Goal: Task Accomplishment & Management: Manage account settings

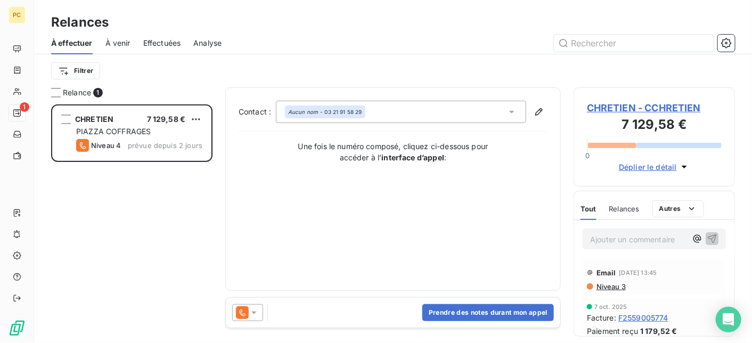
scroll to position [231, 153]
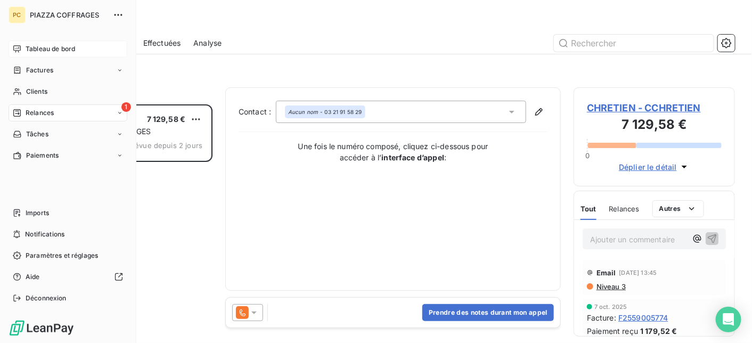
click at [43, 47] on span "Tableau de bord" at bounding box center [51, 49] width 50 height 10
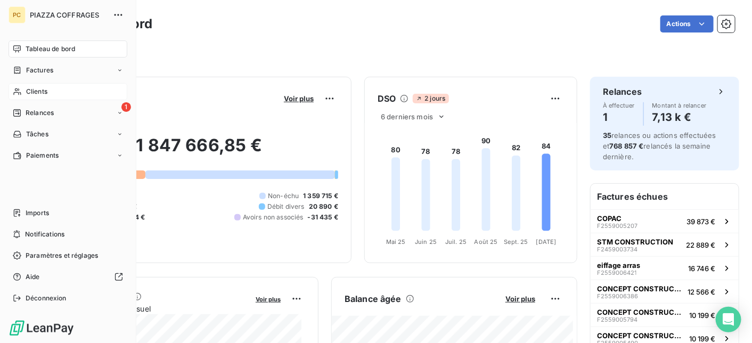
click at [29, 91] on span "Clients" at bounding box center [36, 92] width 21 height 10
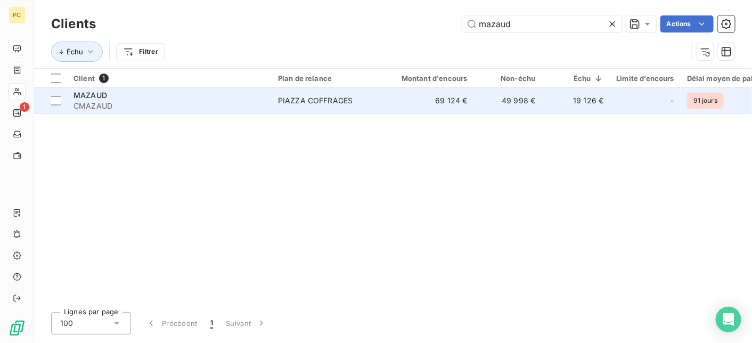
click at [255, 104] on span "CMAZAUD" at bounding box center [170, 106] width 192 height 11
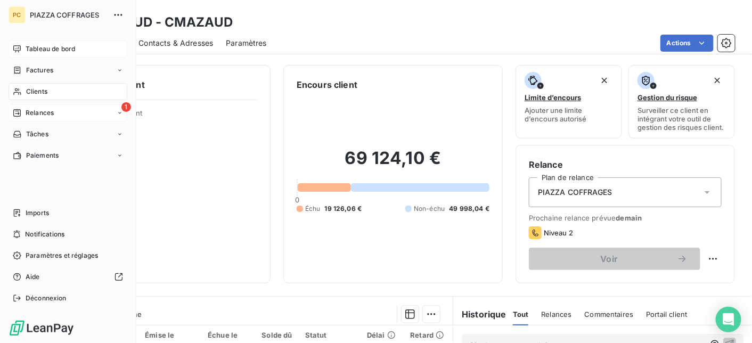
click at [43, 113] on span "Relances" at bounding box center [40, 113] width 28 height 10
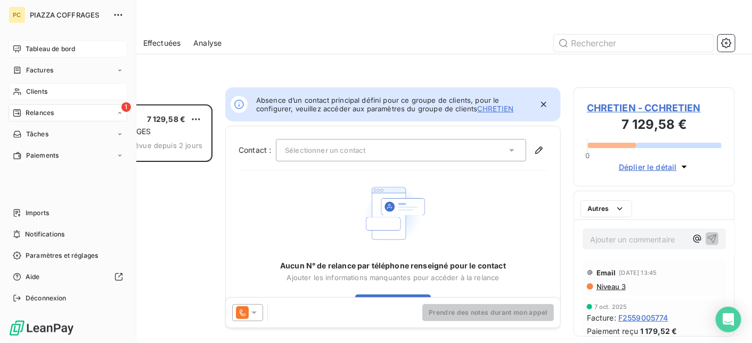
scroll to position [231, 153]
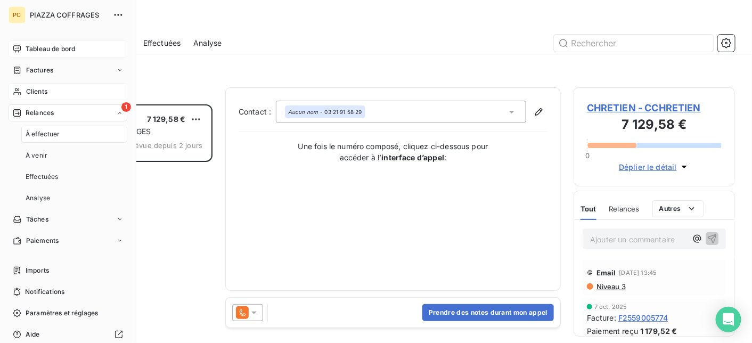
click at [39, 47] on span "Tableau de bord" at bounding box center [51, 49] width 50 height 10
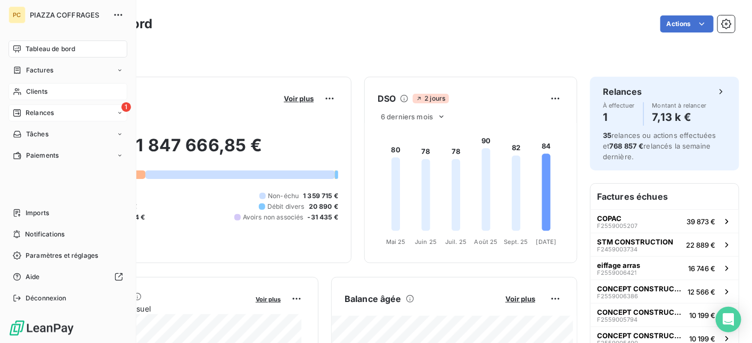
click at [44, 111] on span "Relances" at bounding box center [40, 113] width 28 height 10
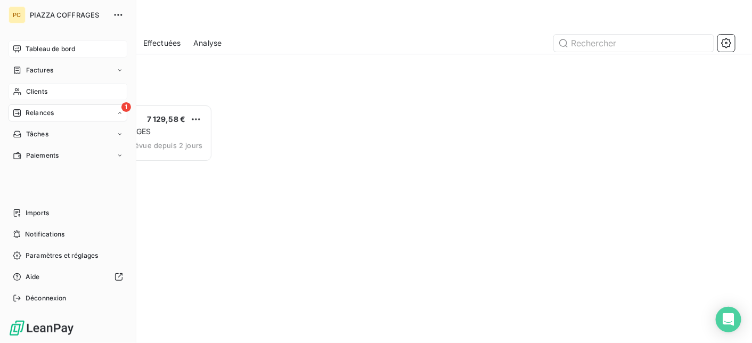
scroll to position [231, 153]
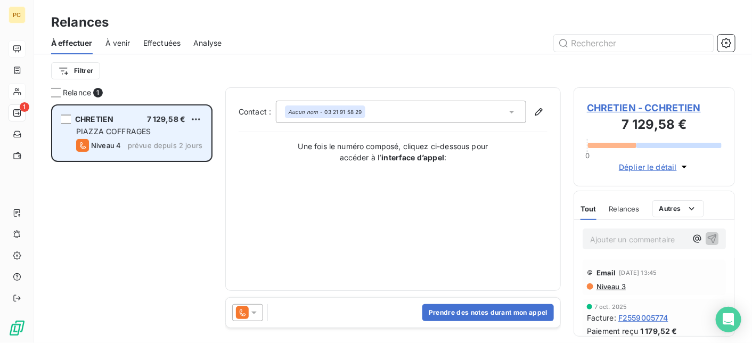
click at [162, 134] on div "PIAZZA COFFRAGES" at bounding box center [139, 131] width 126 height 11
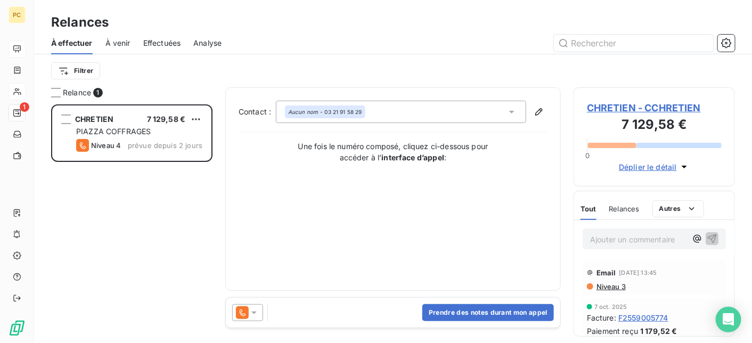
click at [651, 168] on span "Déplier le détail" at bounding box center [648, 166] width 58 height 11
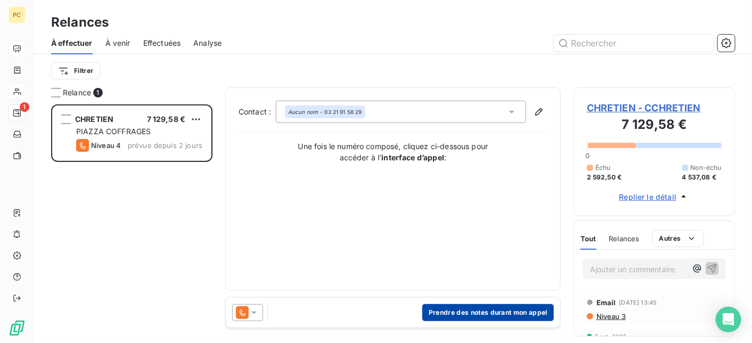
click at [503, 313] on button "Prendre des notes durant mon appel" at bounding box center [488, 312] width 132 height 17
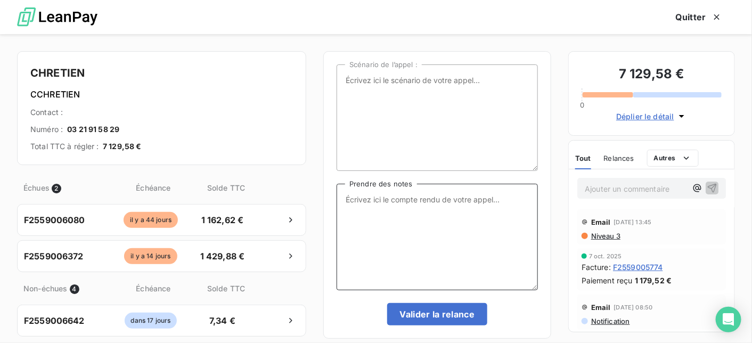
click at [385, 207] on textarea "Prendre des notes" at bounding box center [437, 237] width 201 height 107
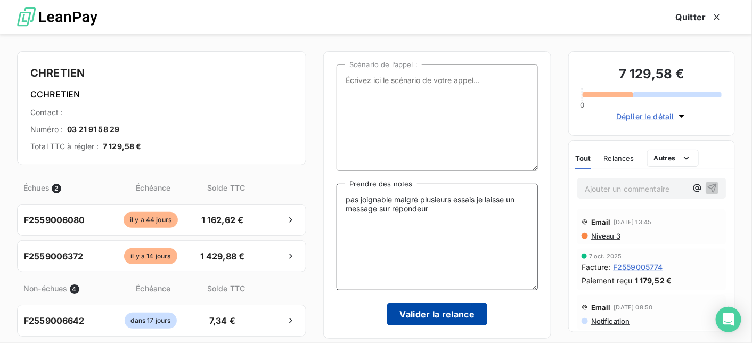
type textarea "pas joignable malgré plusieurs essais je laisse un message sur répondeur"
click at [446, 315] on button "Valider la relance" at bounding box center [437, 314] width 101 height 22
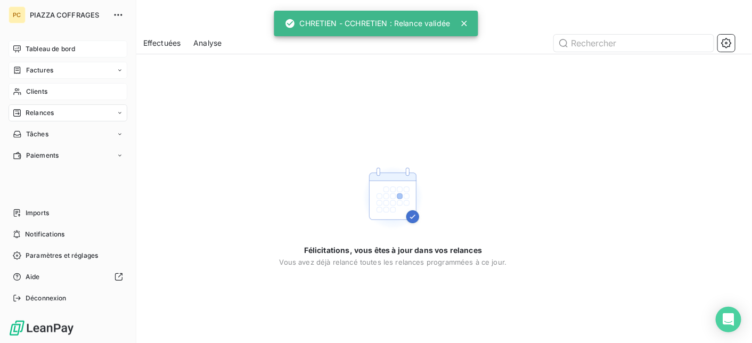
click at [40, 70] on span "Factures" at bounding box center [39, 71] width 27 height 10
